Goal: Transaction & Acquisition: Purchase product/service

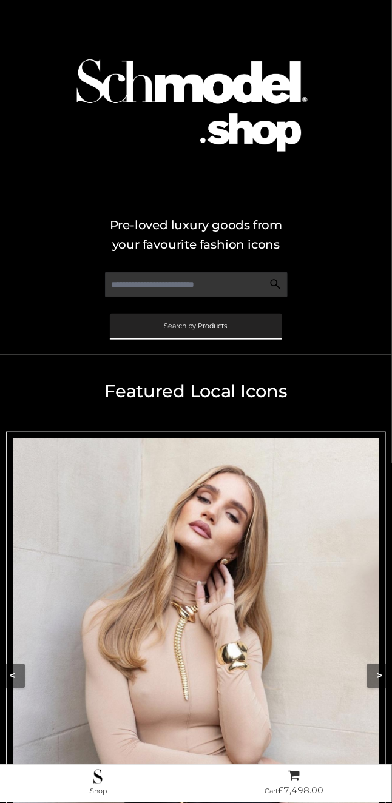
click at [181, 329] on span "Search by Products" at bounding box center [195, 326] width 63 height 7
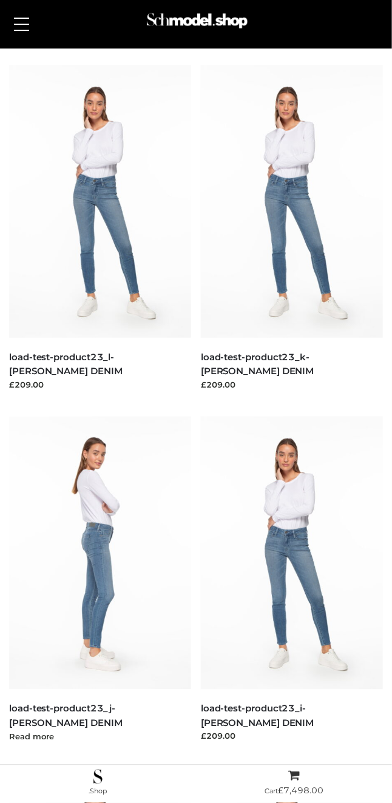
click at [130, 700] on div "BOTTOMS , BOWERY , CLOTHING , PARKERSMITH load-test-product23_j-PARKER SMITH DE…" at bounding box center [100, 716] width 182 height 55
click at [122, 711] on link "load-test-product23_j-[PERSON_NAME] DENIM" at bounding box center [65, 715] width 113 height 25
